Goal: Check status

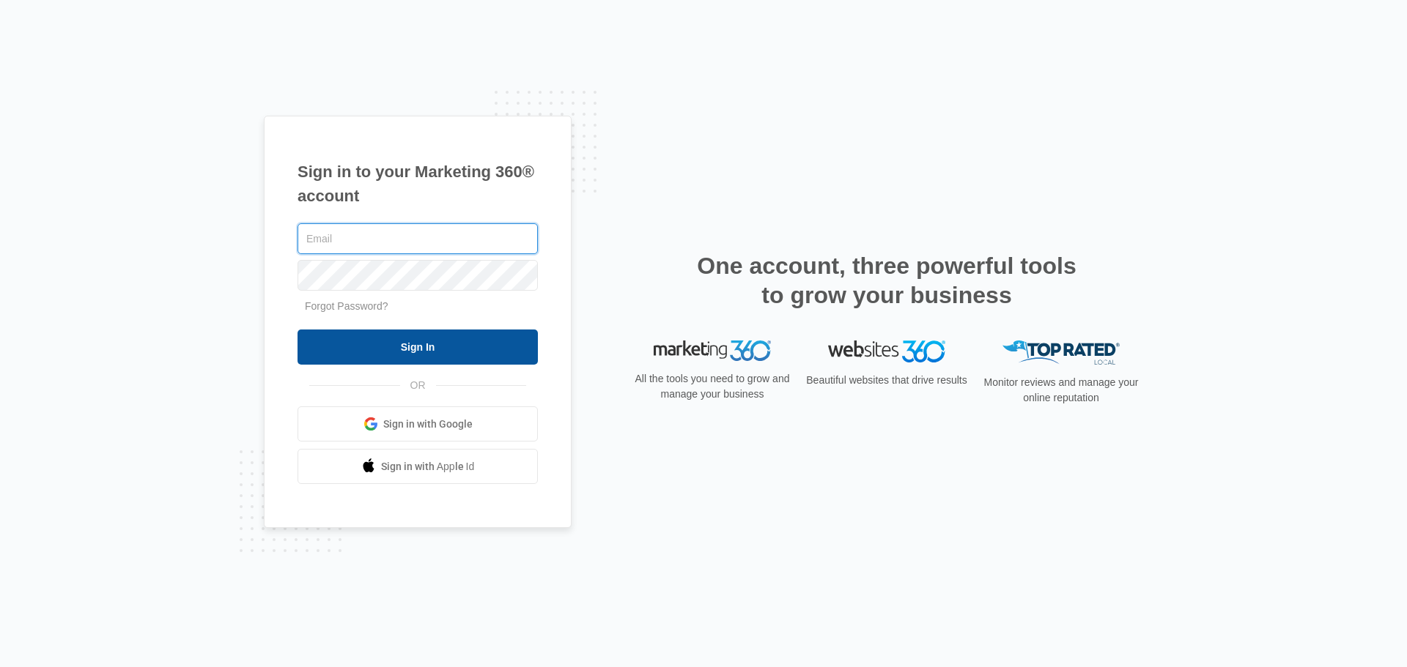
type input "[EMAIL_ADDRESS][DOMAIN_NAME]"
click at [408, 353] on input "Sign In" at bounding box center [417, 347] width 240 height 35
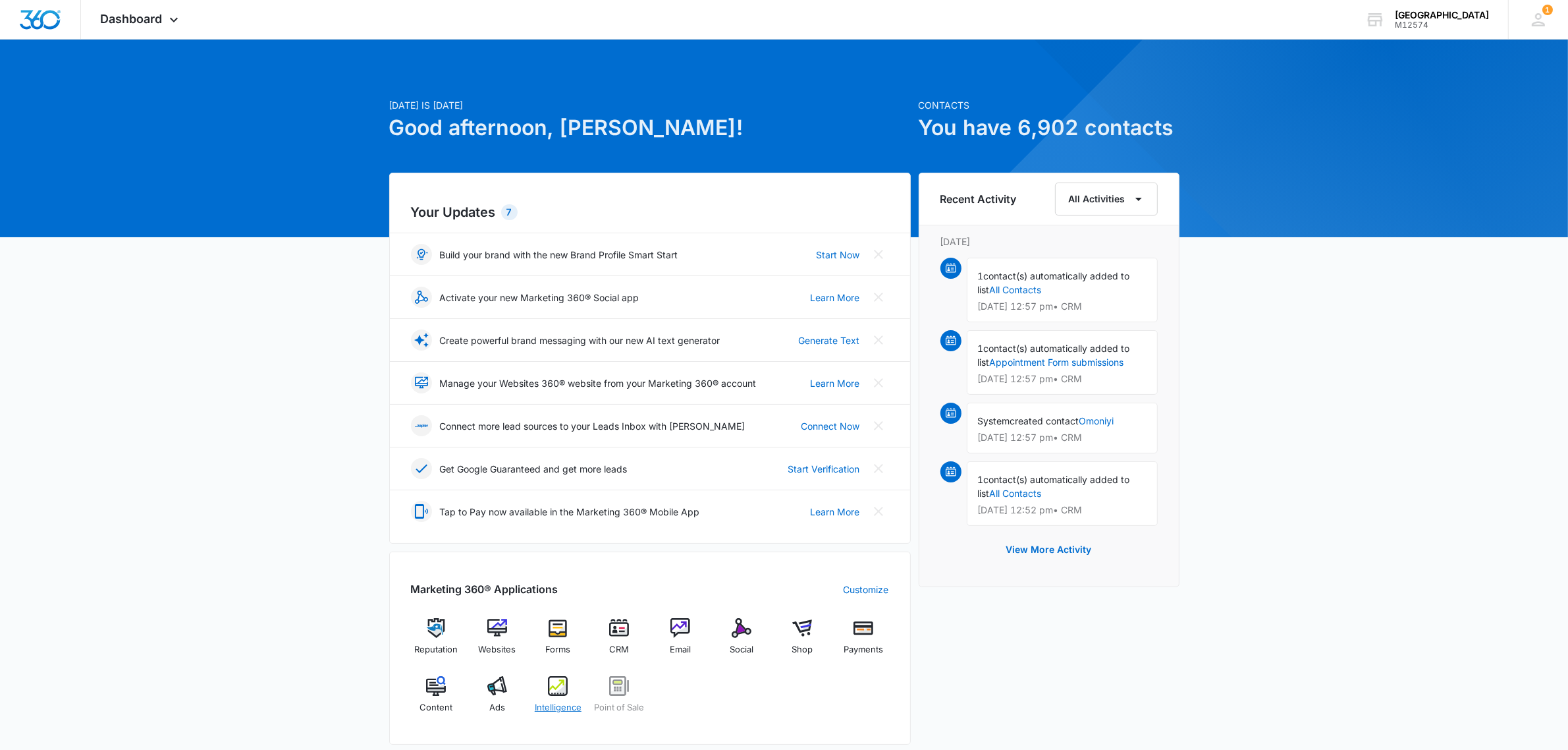
click at [558, 691] on img at bounding box center [558, 686] width 20 height 20
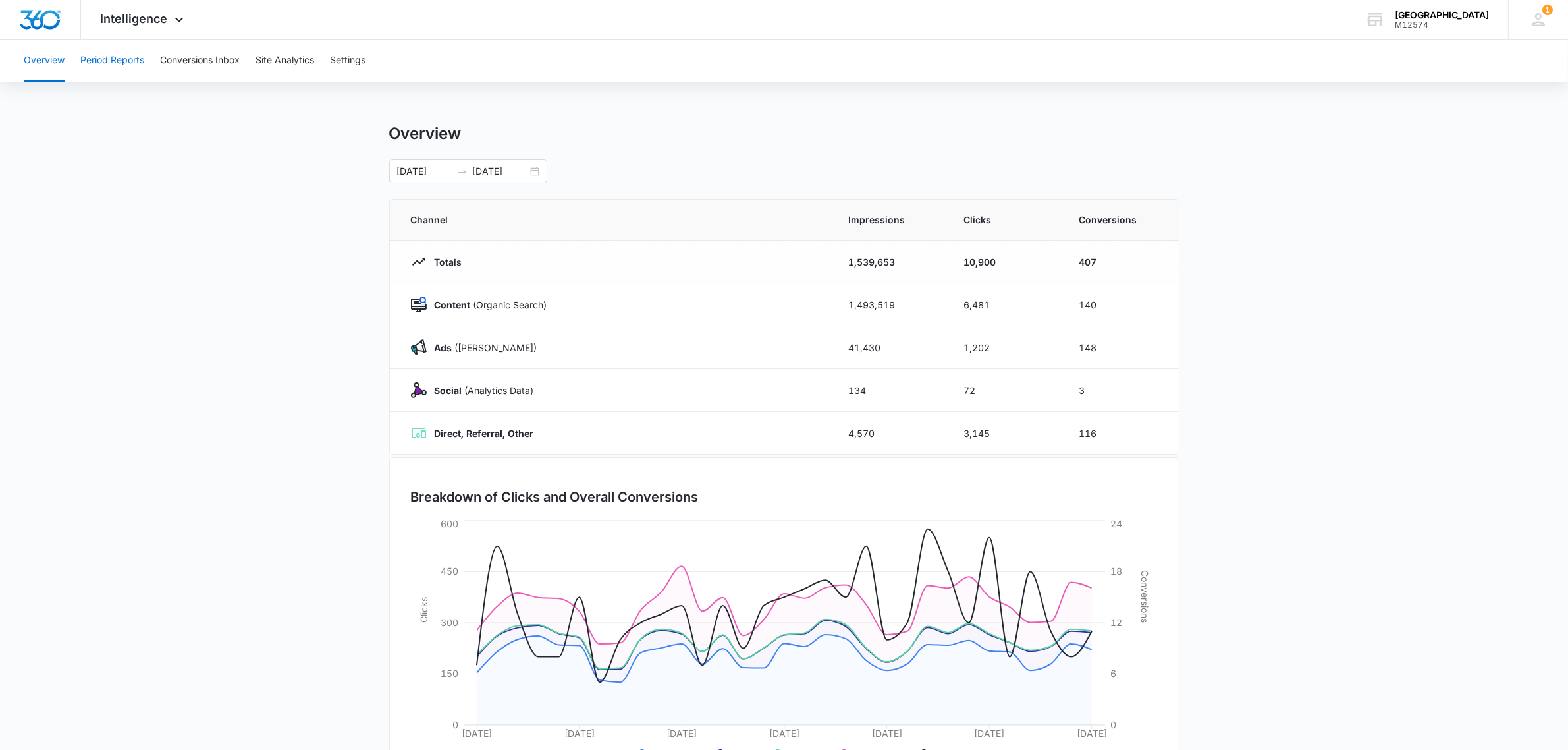
click at [109, 54] on button "Period Reports" at bounding box center [111, 60] width 64 height 42
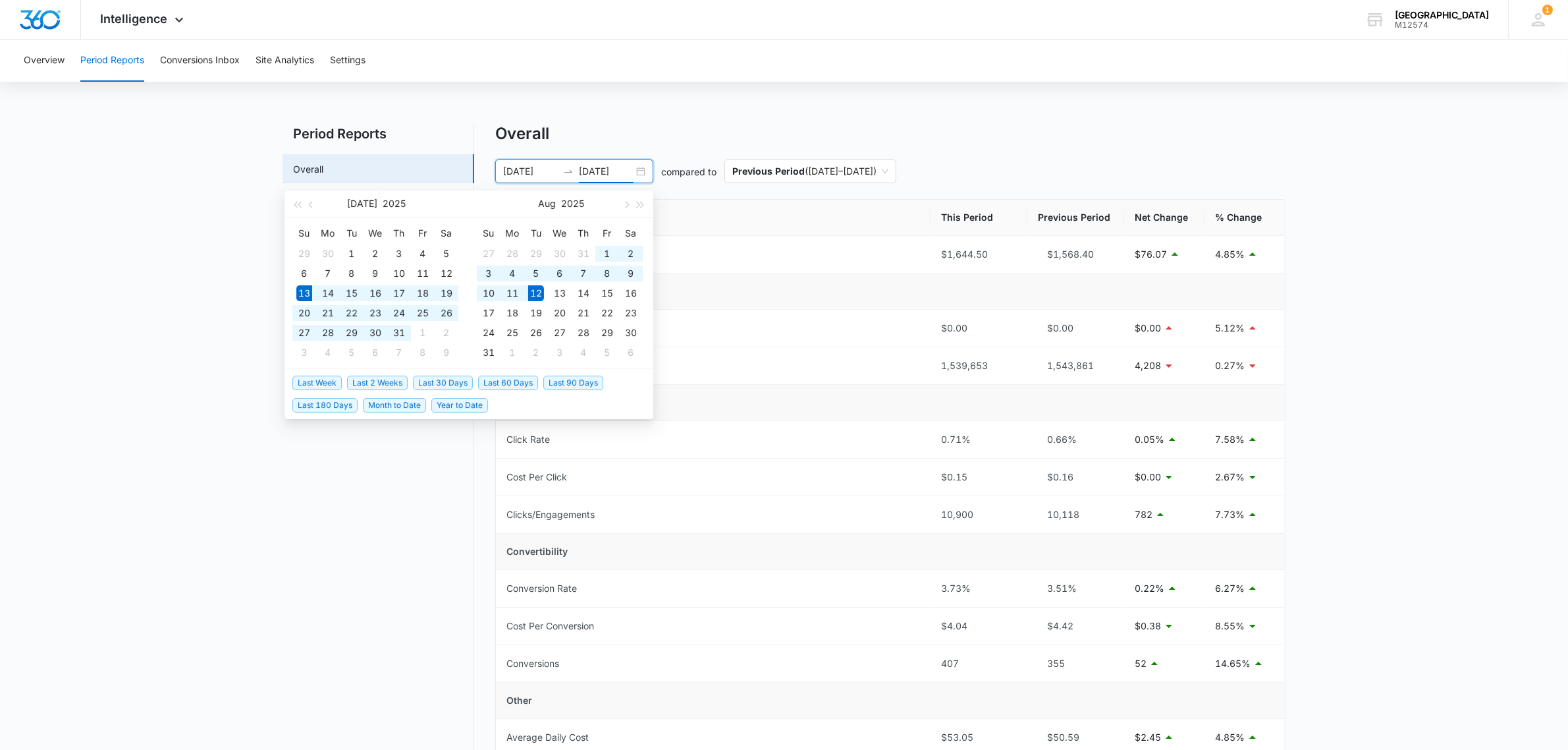
click at [598, 173] on input "08/12/2025" at bounding box center [606, 171] width 55 height 14
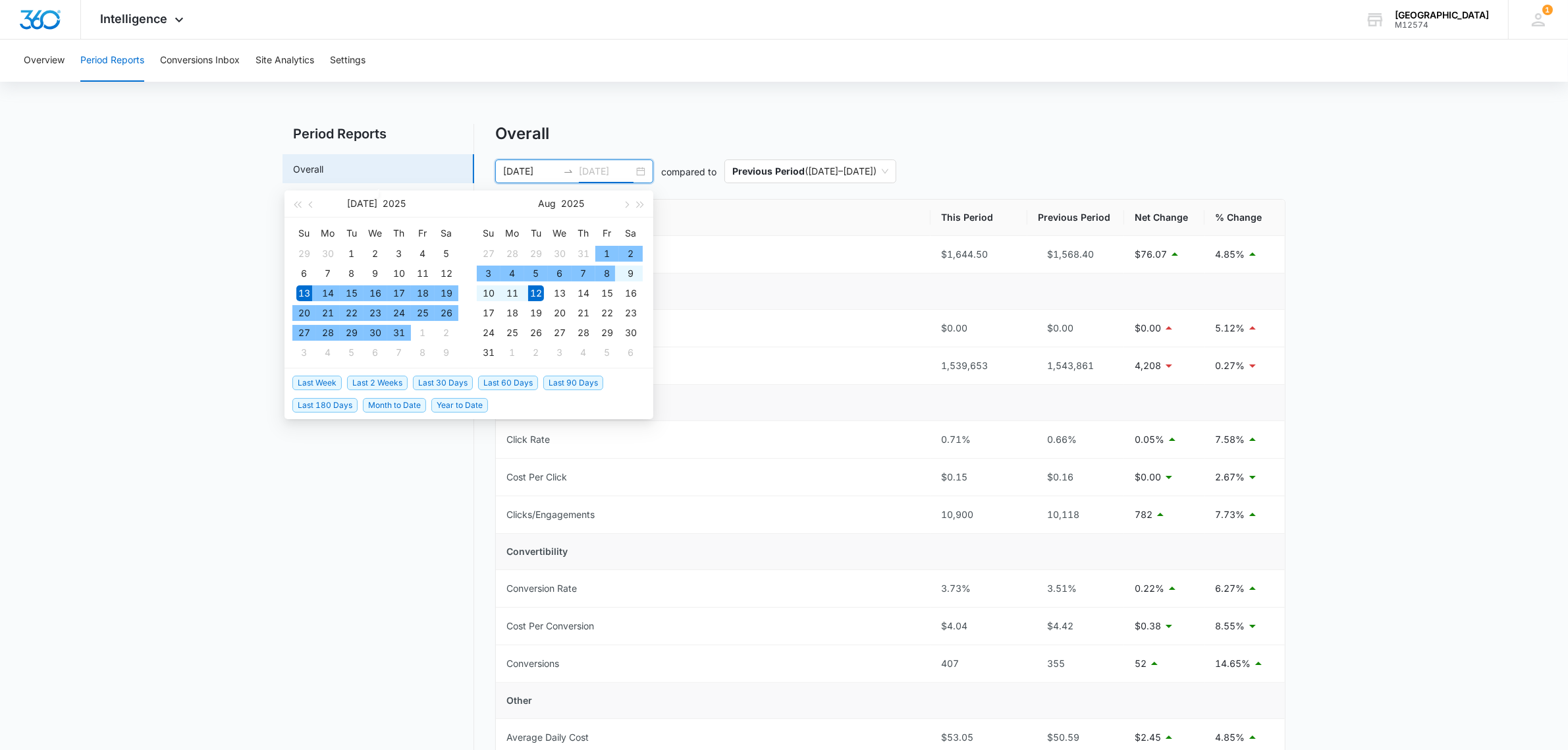
type input "08/12/2025"
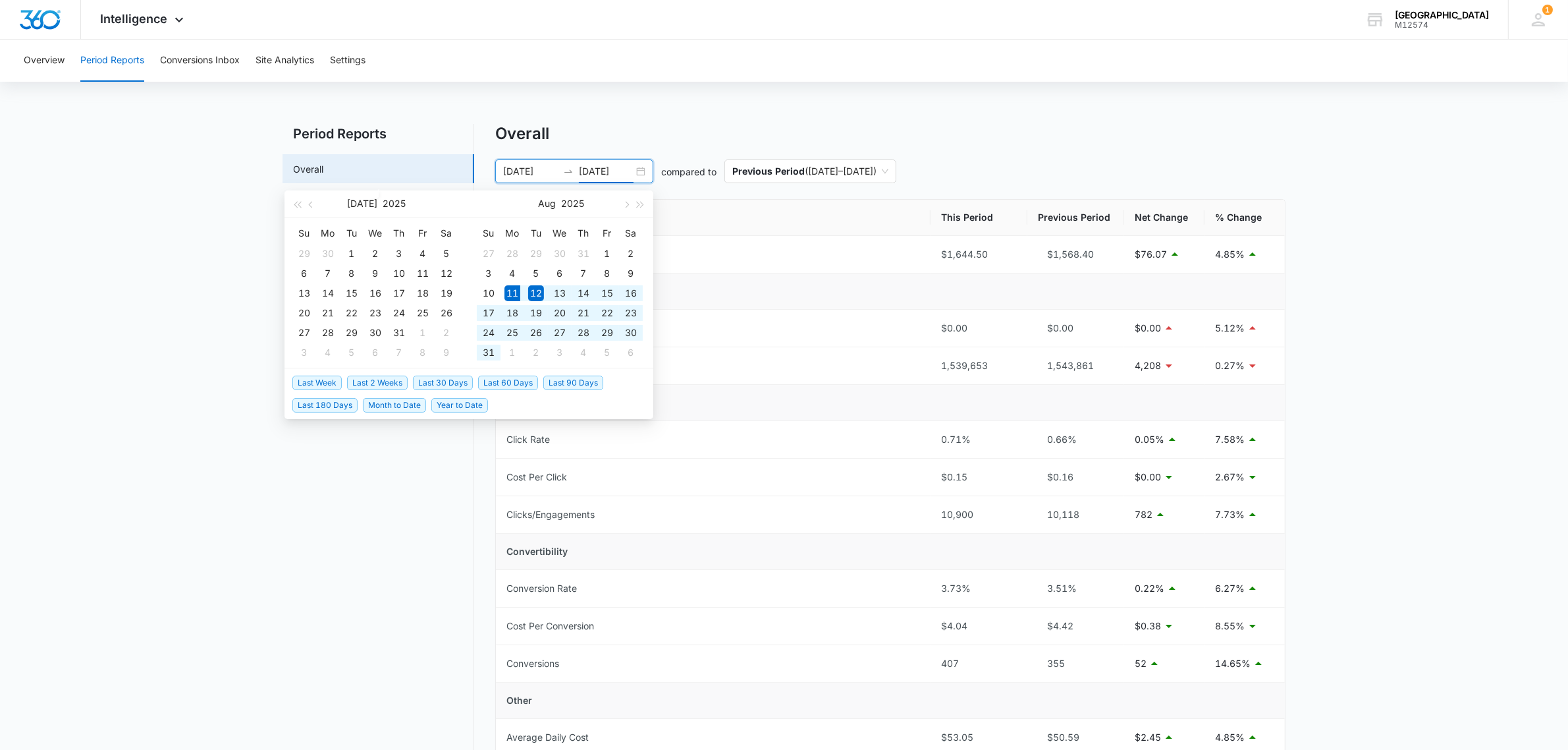
click at [440, 384] on span "Last 30 Days" at bounding box center [442, 383] width 60 height 14
type input "08/11/2025"
type input "09/10/2025"
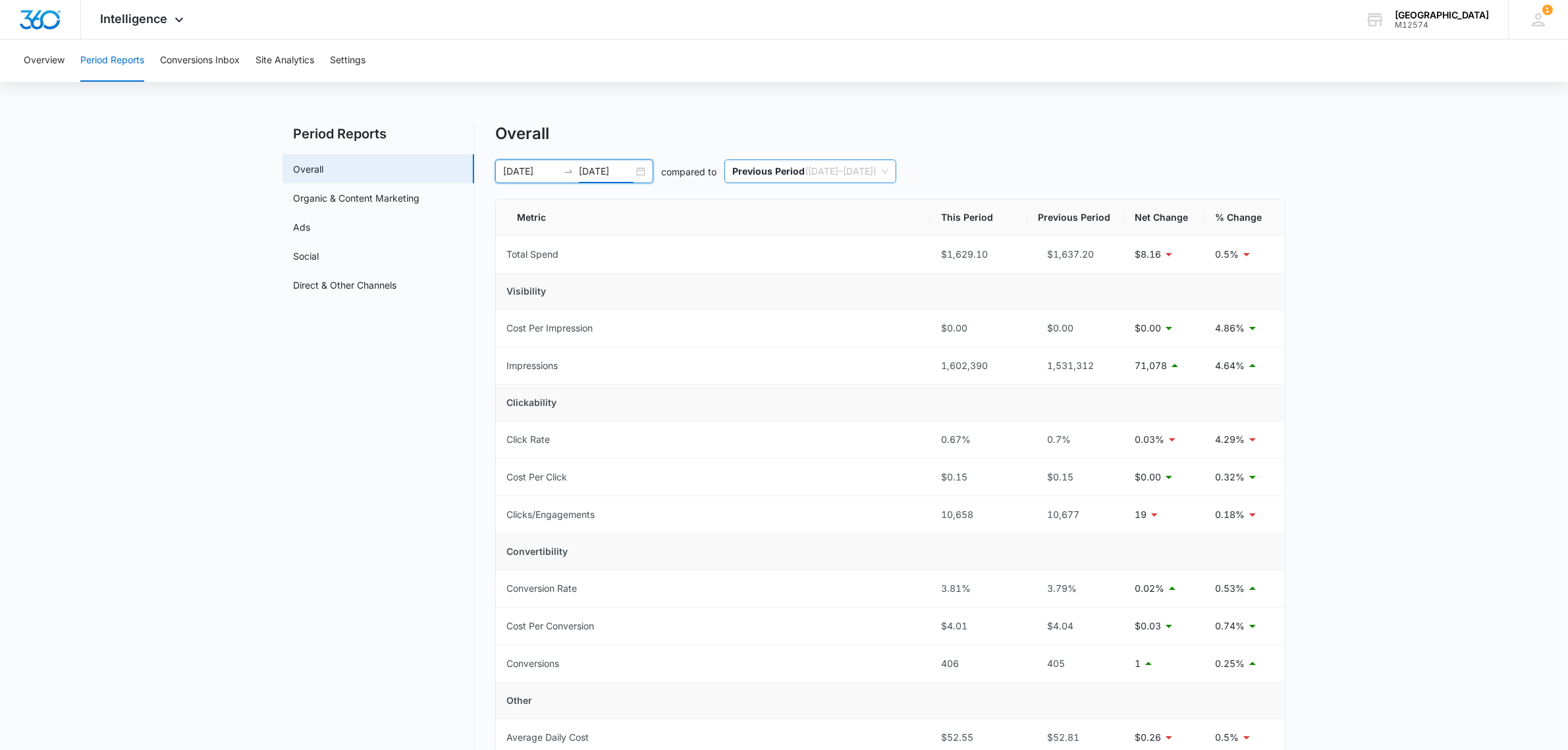
click at [824, 172] on span "Previous Period ( 07/11/2025 – 08/10/2025 )" at bounding box center [811, 171] width 156 height 22
click at [729, 120] on div "Overview Period Reports Conversions Inbox Site Analytics Settings Period Report…" at bounding box center [784, 597] width 1568 height 1115
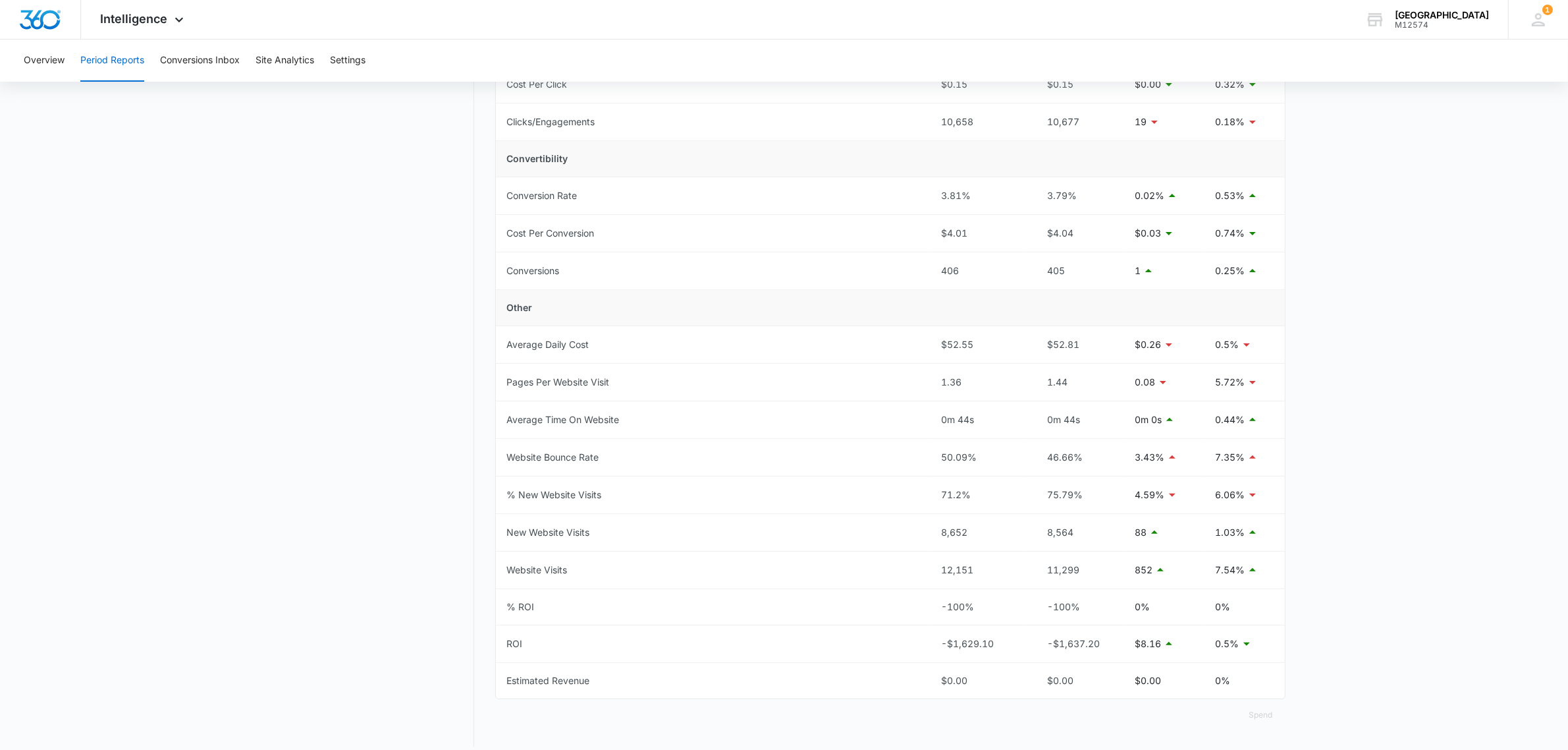
scroll to position [408, 0]
